Goal: Task Accomplishment & Management: Use online tool/utility

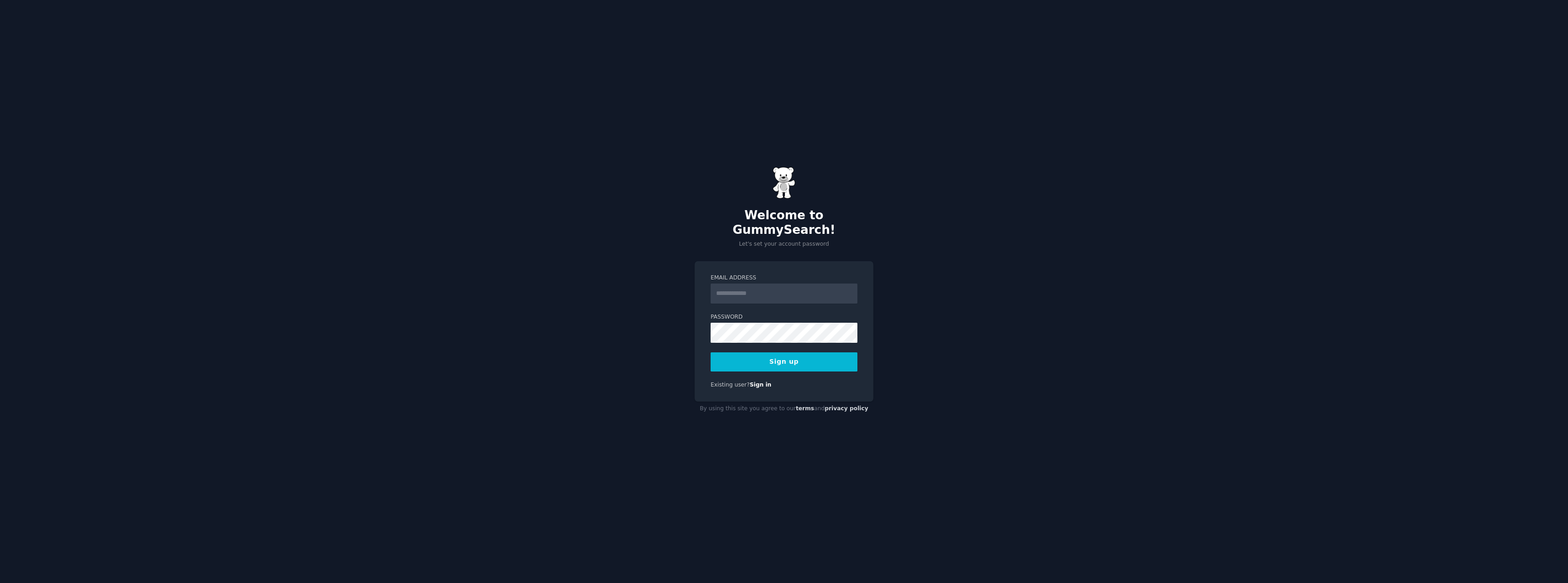
click at [793, 285] on input "Email Address" at bounding box center [784, 294] width 147 height 20
click at [600, 309] on div "Welcome to GummySearch! Let's set your account password Email Address Password …" at bounding box center [784, 292] width 1568 height 583
click at [740, 292] on input "Email Address" at bounding box center [784, 294] width 147 height 20
type input "**********"
click at [711, 353] on button "Sign up" at bounding box center [784, 362] width 147 height 19
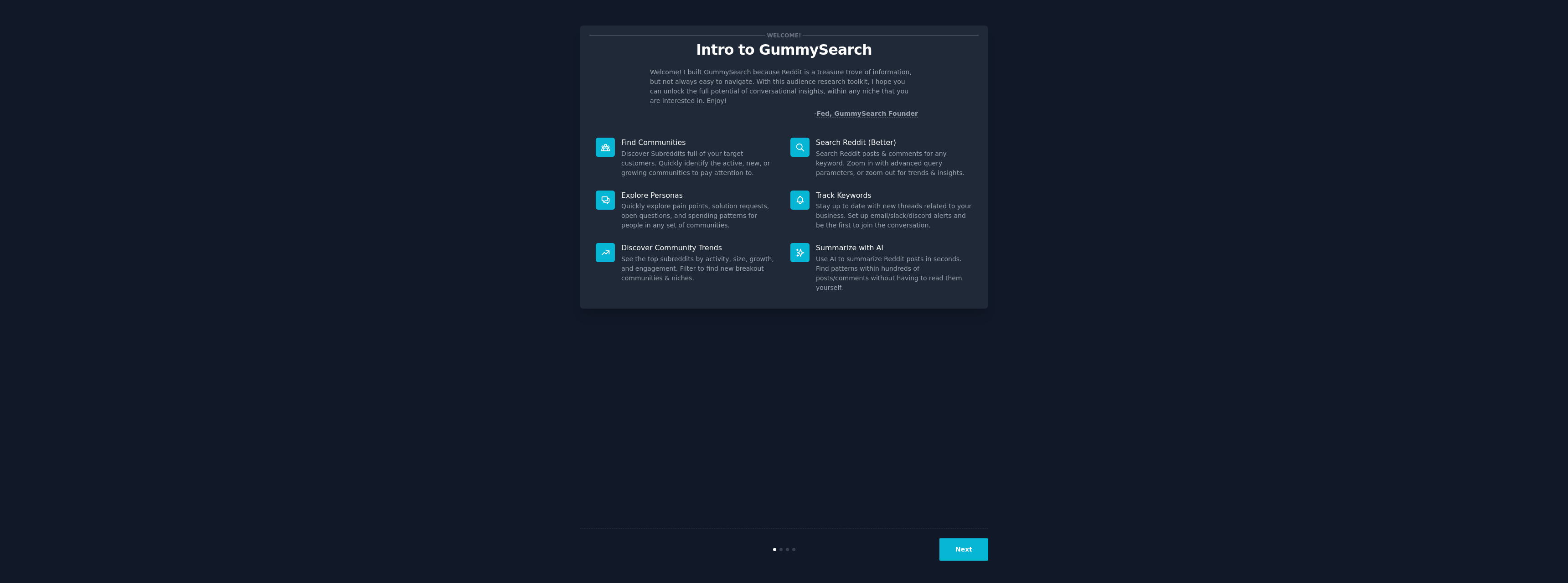
click at [968, 556] on button "Next" at bounding box center [964, 549] width 49 height 22
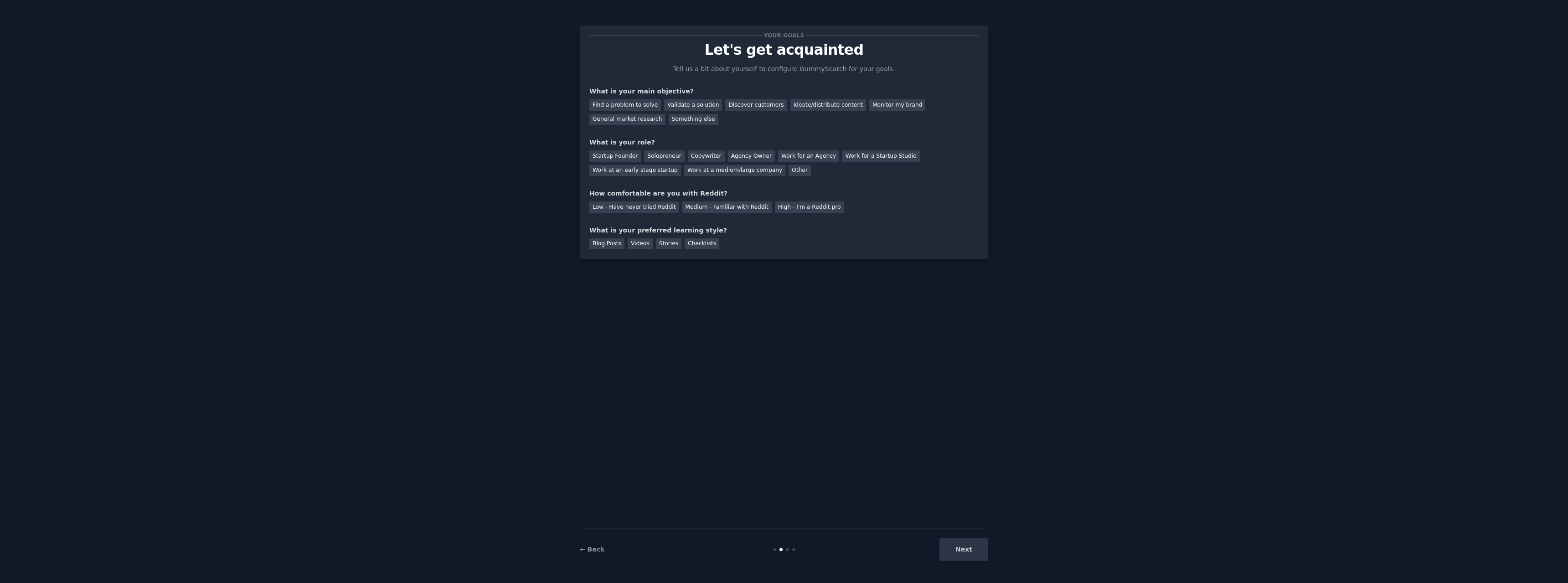
click at [968, 556] on div "Next" at bounding box center [920, 549] width 136 height 22
click at [855, 482] on div "Your goals Let's get acquainted Tell us a bit about yourself to configure Gummy…" at bounding box center [784, 292] width 408 height 557
click at [746, 107] on div "Discover customers" at bounding box center [757, 104] width 62 height 12
click at [627, 157] on div "Startup Founder" at bounding box center [615, 155] width 52 height 12
click at [641, 208] on div "Low - Have never tried Reddit" at bounding box center [634, 206] width 90 height 12
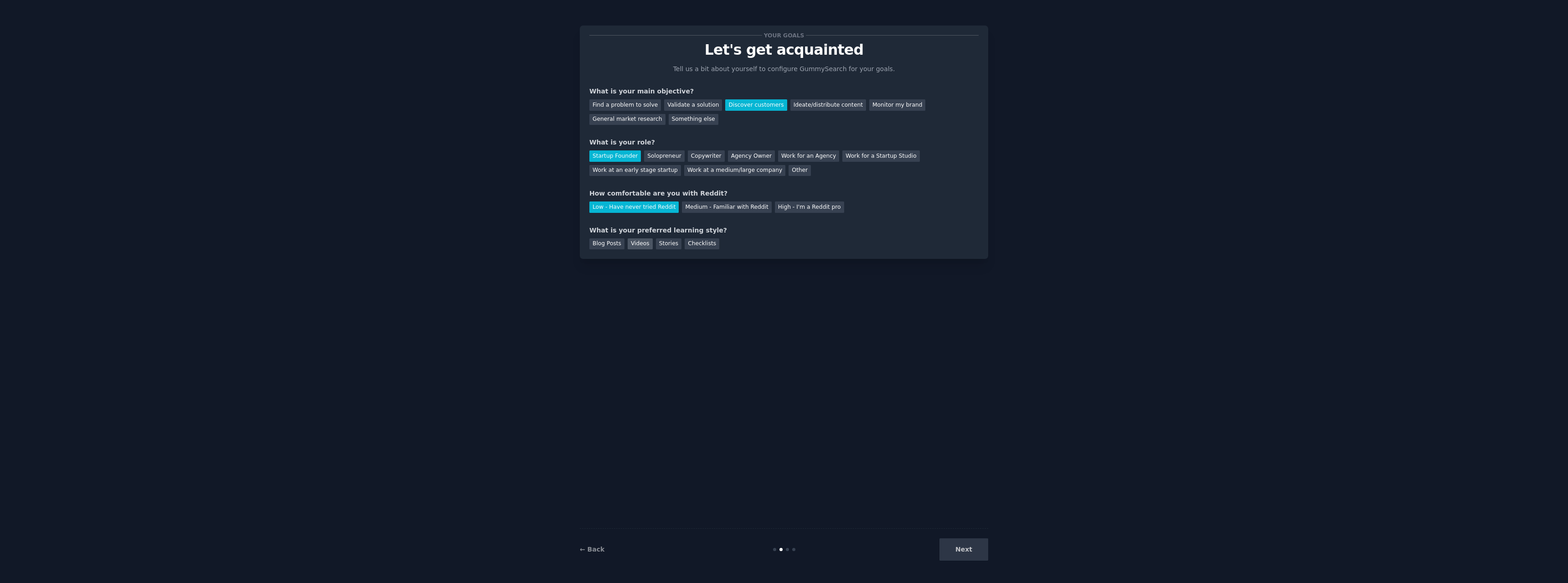
click at [637, 244] on div "Videos" at bounding box center [640, 244] width 25 height 12
click at [965, 550] on button "Next" at bounding box center [964, 549] width 49 height 22
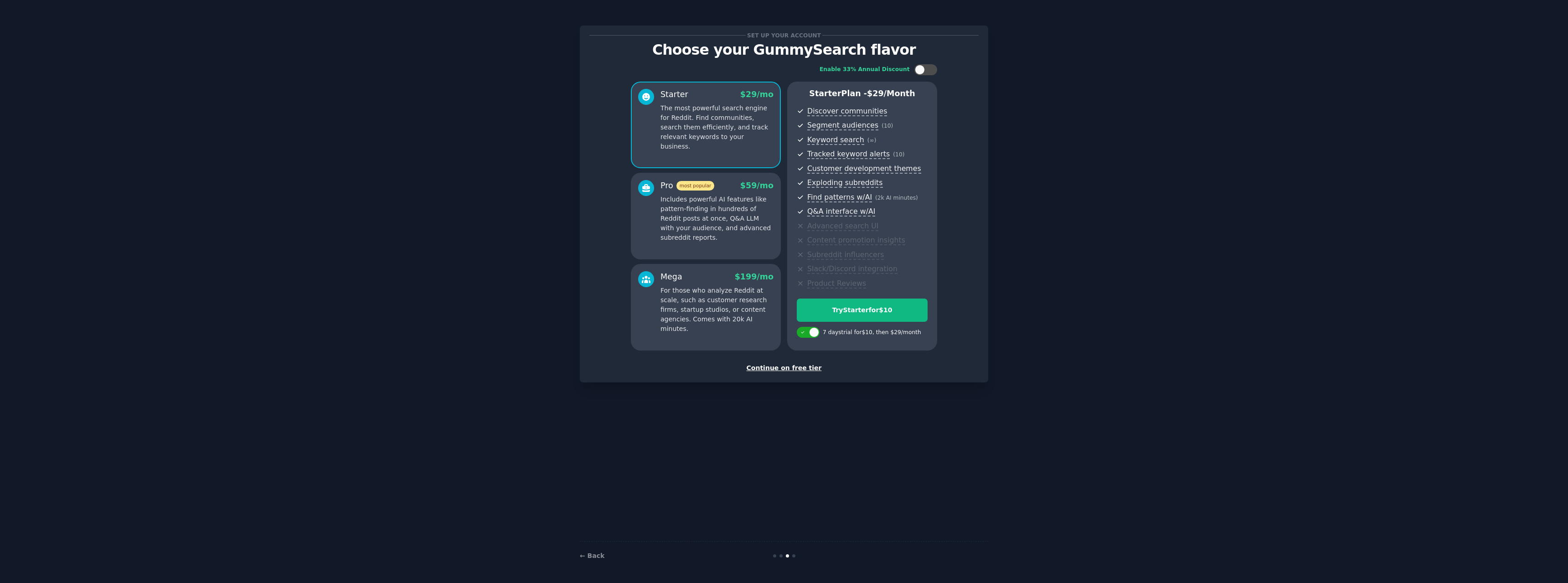
click at [777, 369] on div "Continue on free tier" at bounding box center [784, 368] width 389 height 9
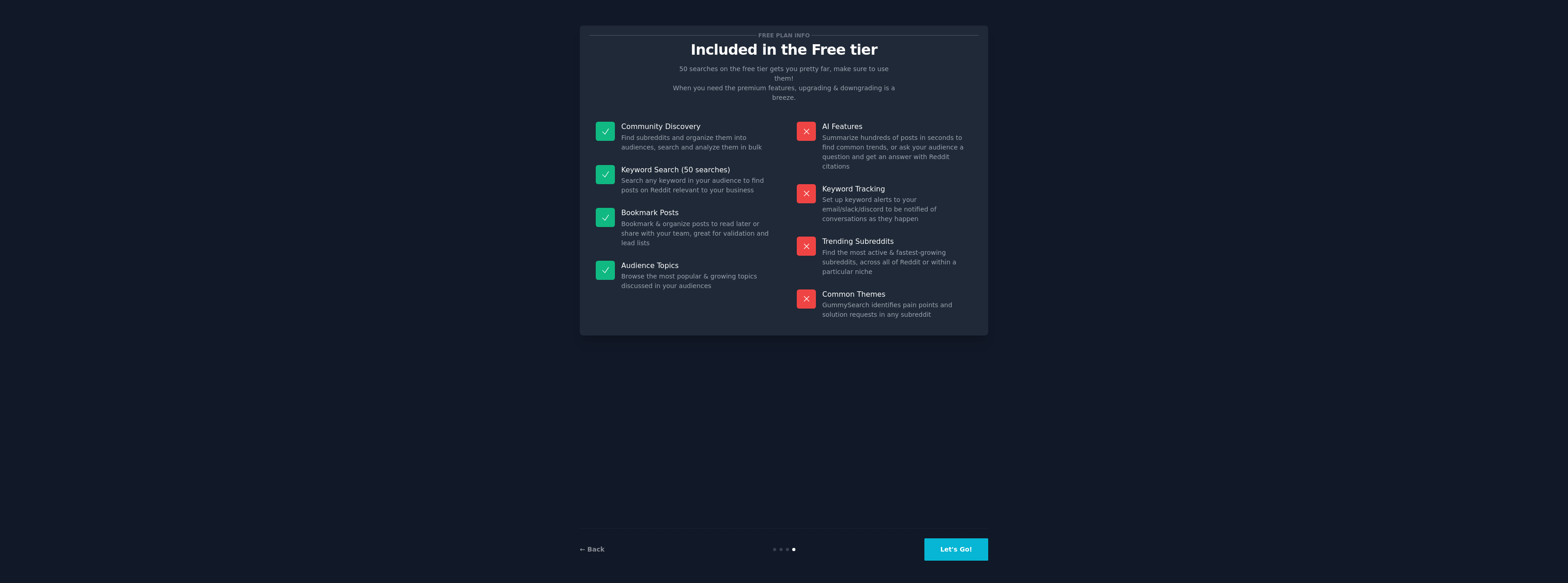
click at [951, 547] on button "Let's Go!" at bounding box center [956, 549] width 64 height 22
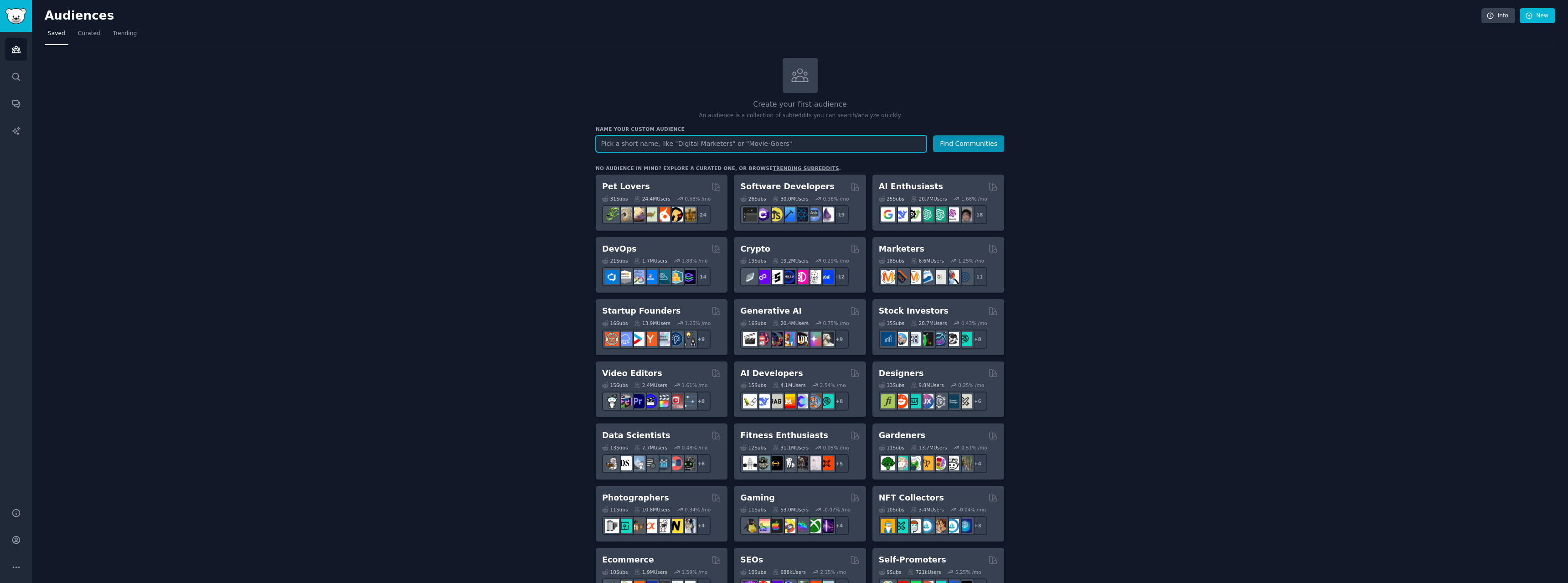
click at [784, 141] on input "text" at bounding box center [761, 144] width 331 height 17
type input "Maintenance managers"
click at [933, 135] on button "Find Communities" at bounding box center [968, 144] width 71 height 17
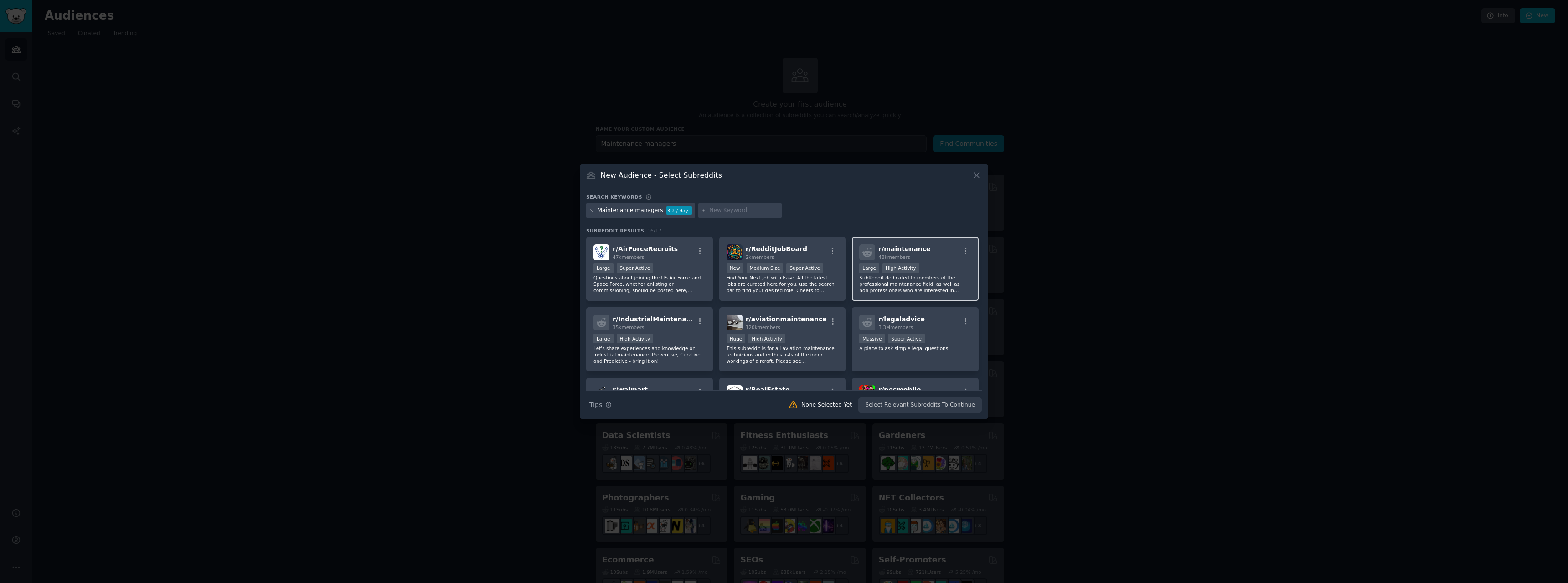
click at [952, 268] on div "Large High Activity" at bounding box center [915, 269] width 112 height 12
click at [665, 332] on div "r/ IndustrialMaintenance 35k members Large High Activity Let's share experience…" at bounding box center [650, 339] width 127 height 64
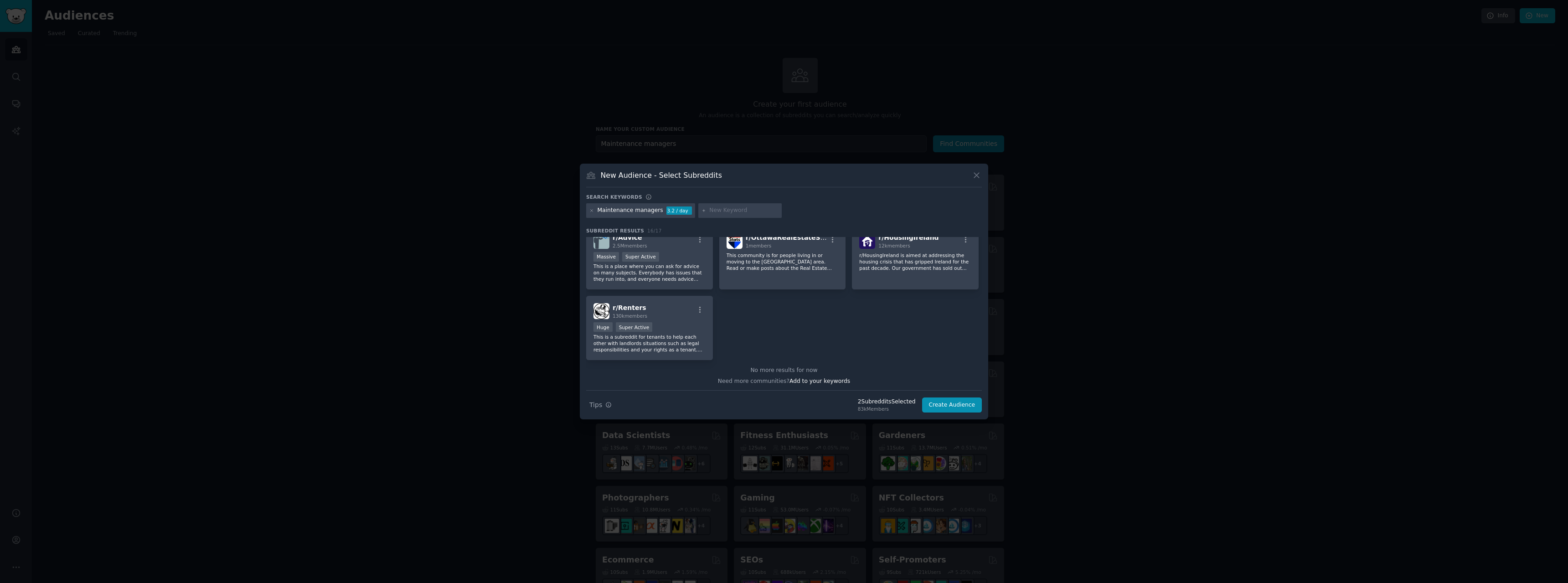
scroll to position [295, 0]
click at [965, 405] on button "Create Audience" at bounding box center [952, 405] width 60 height 15
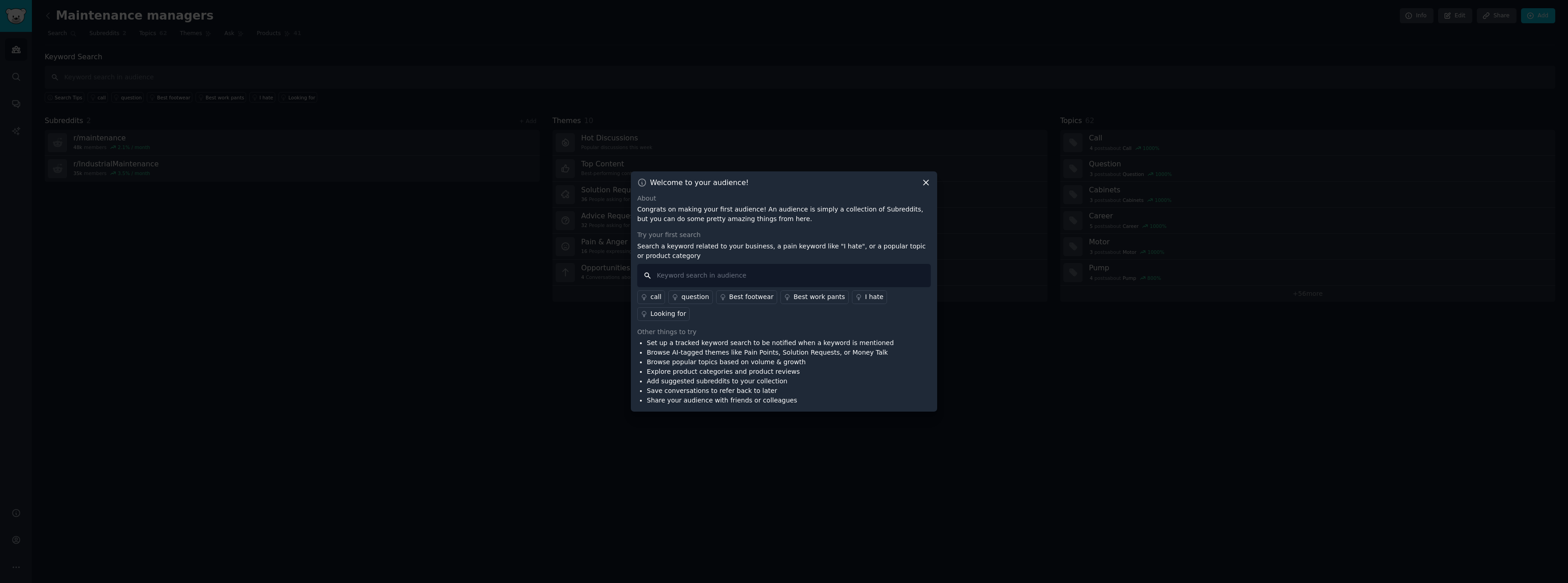
click at [814, 281] on input "text" at bounding box center [784, 275] width 294 height 23
type input "I hate"
click at [686, 309] on div "Looking for" at bounding box center [668, 314] width 36 height 9
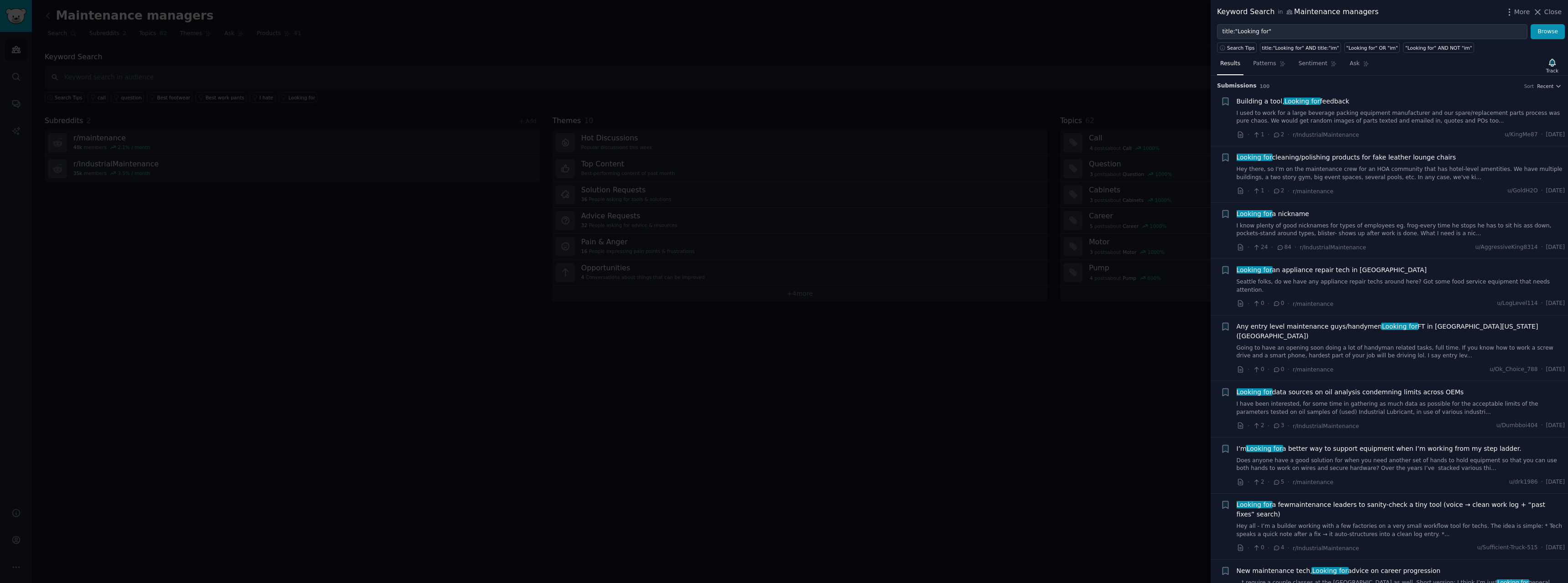
click at [818, 400] on div at bounding box center [784, 292] width 1568 height 583
click at [1331, 27] on input "title:"Looking for"" at bounding box center [1372, 32] width 310 height 15
click at [1548, 15] on span "Close" at bounding box center [1553, 12] width 17 height 9
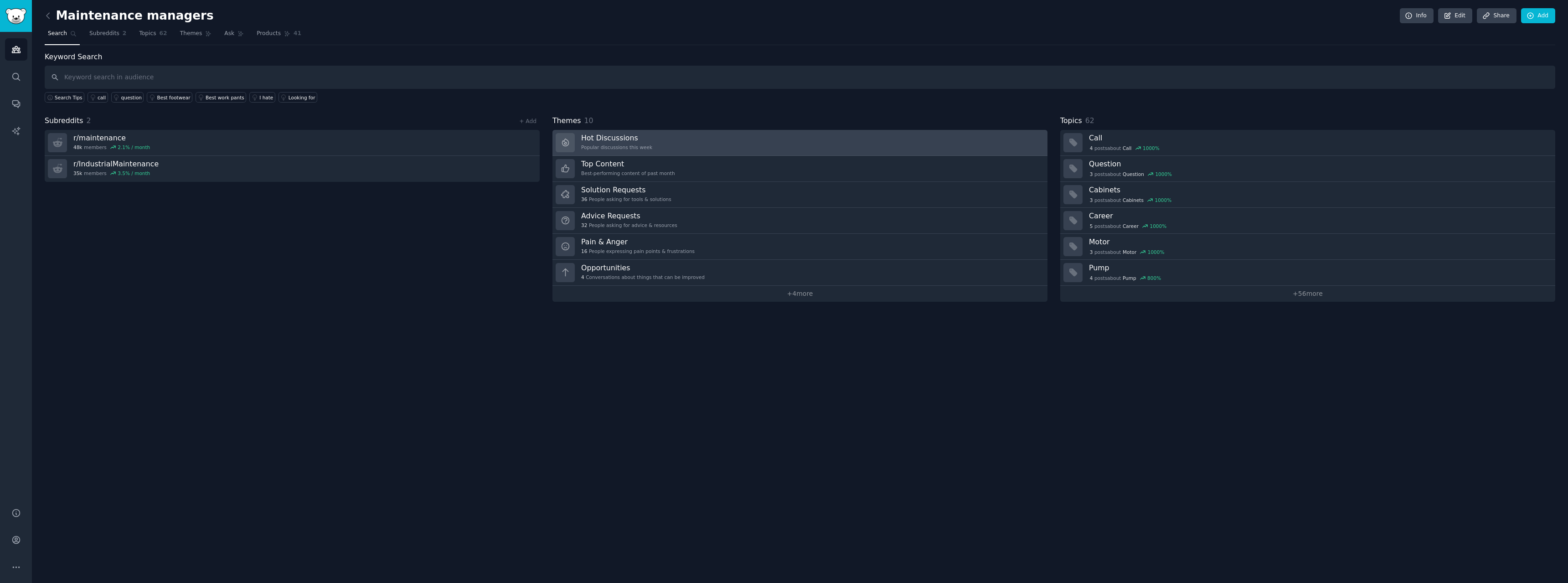
click at [678, 138] on link "Hot Discussions Popular discussions this week" at bounding box center [800, 143] width 495 height 26
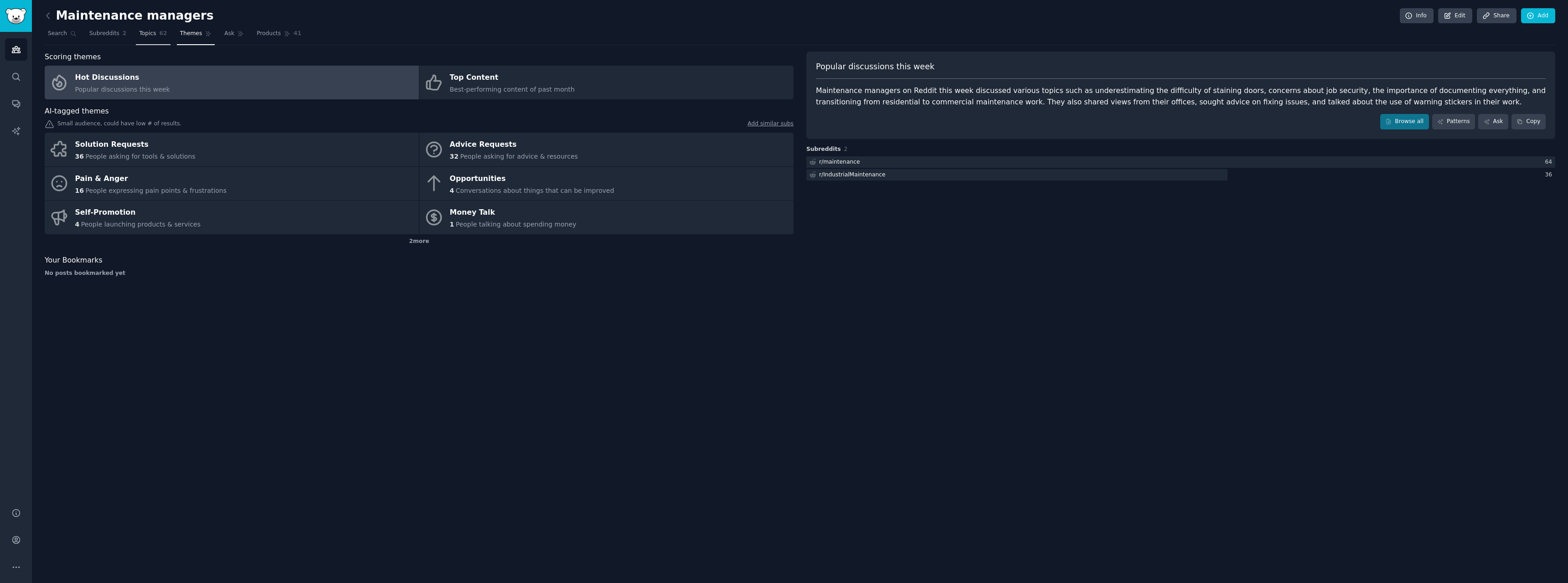
click at [160, 30] on link "Topics 62" at bounding box center [153, 36] width 34 height 19
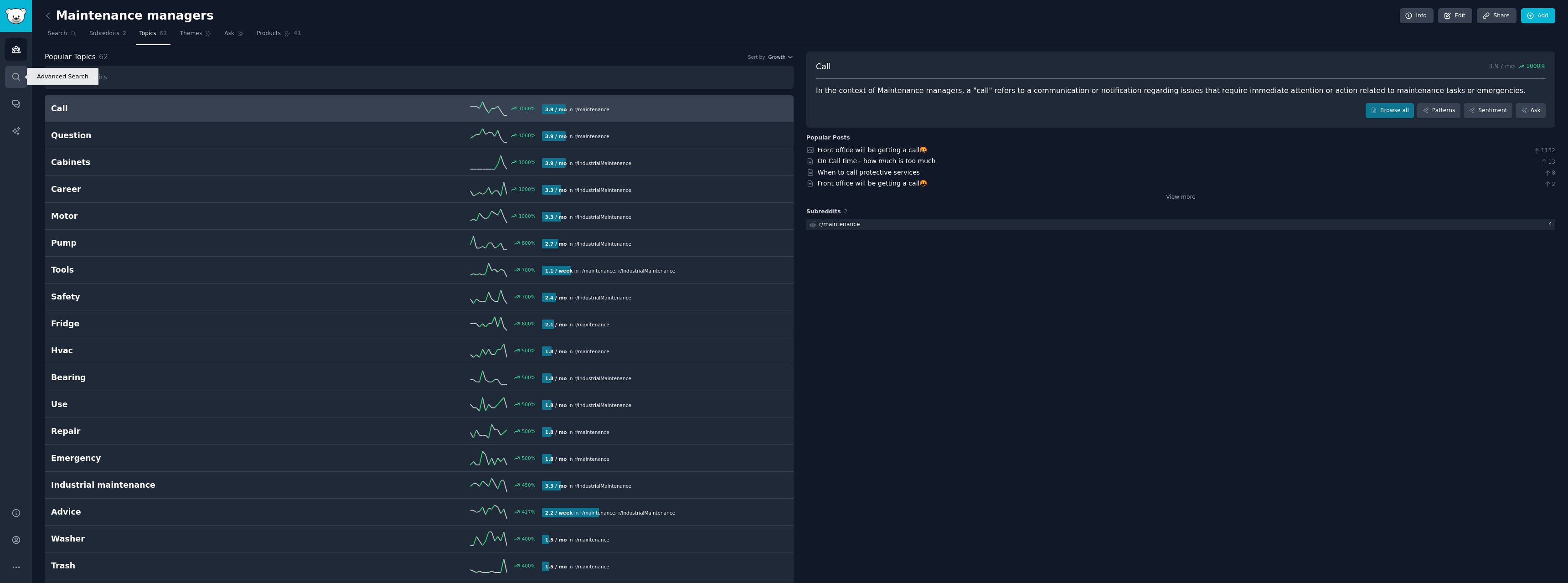
click at [13, 73] on icon "Sidebar" at bounding box center [16, 77] width 9 height 9
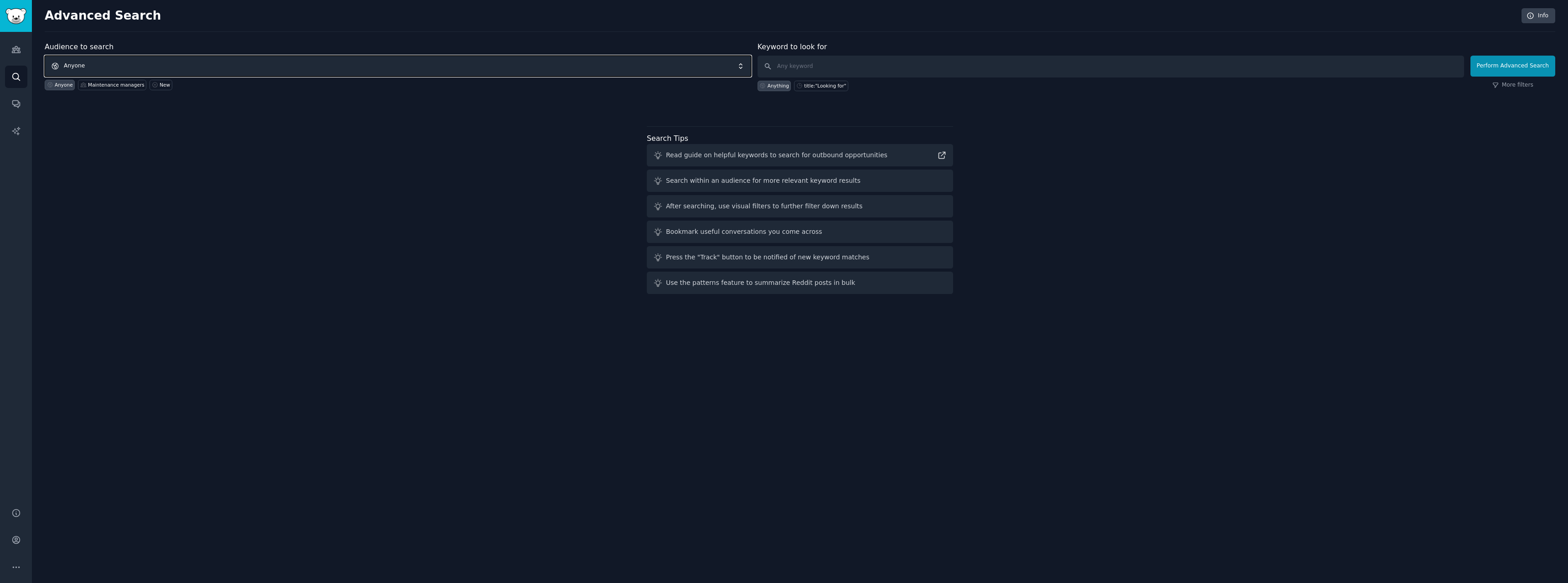
click at [156, 70] on span "Anyone" at bounding box center [398, 66] width 706 height 21
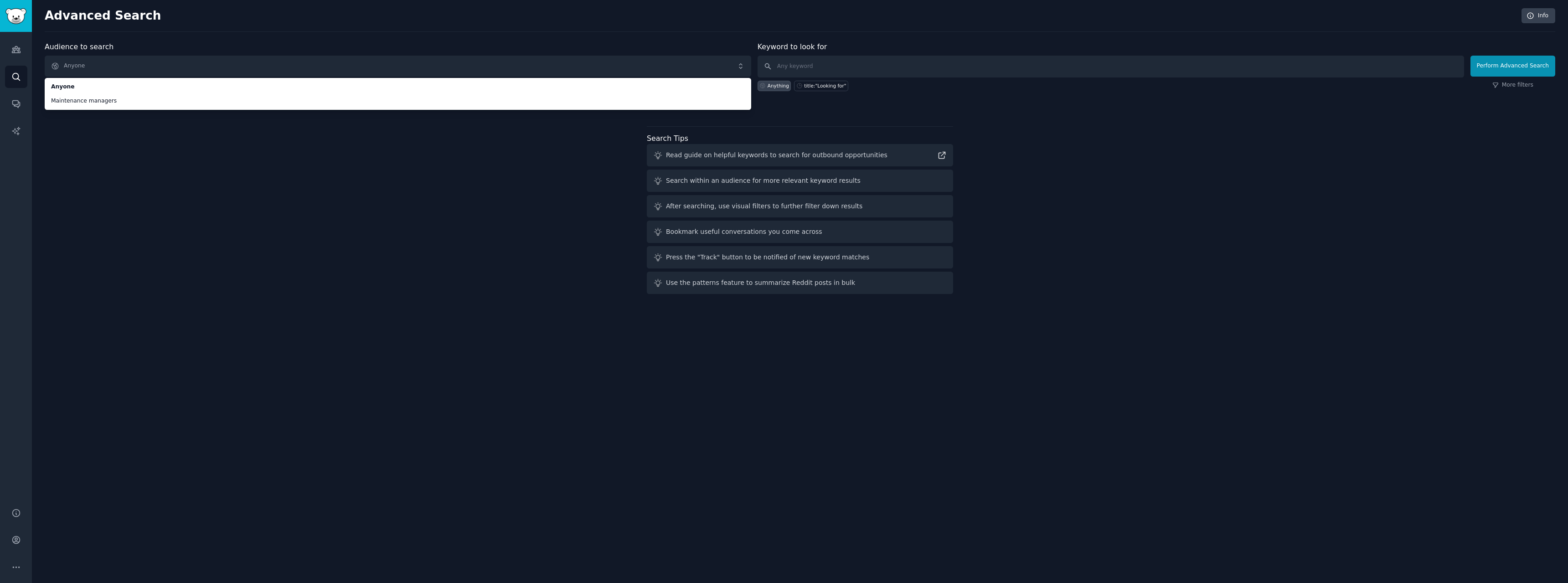
click at [398, 206] on div "Audience to search Anyone Anyone Maintenance managers Anyone Maintenance manage…" at bounding box center [800, 169] width 1511 height 256
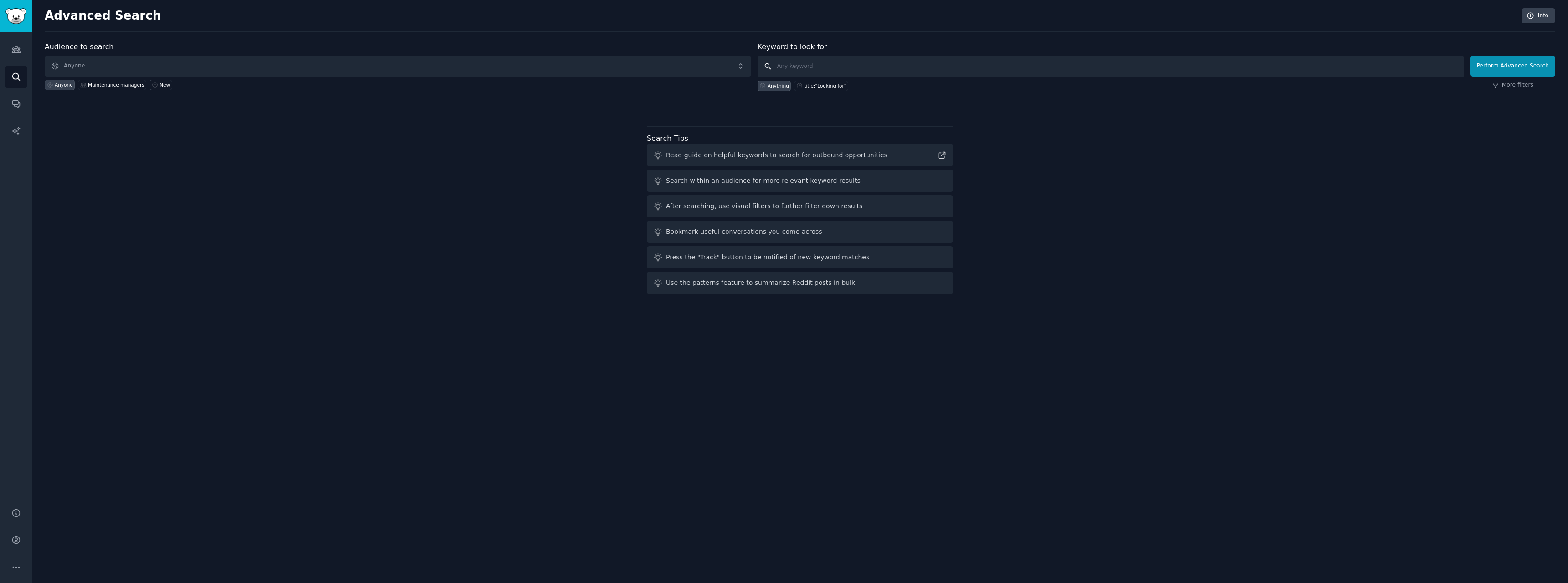
click at [834, 57] on input "text" at bounding box center [1110, 66] width 706 height 22
type input "CMMS"
click button "Perform Advanced Search" at bounding box center [1513, 66] width 85 height 21
